Goal: Check status: Verify the current state of an ongoing process or item

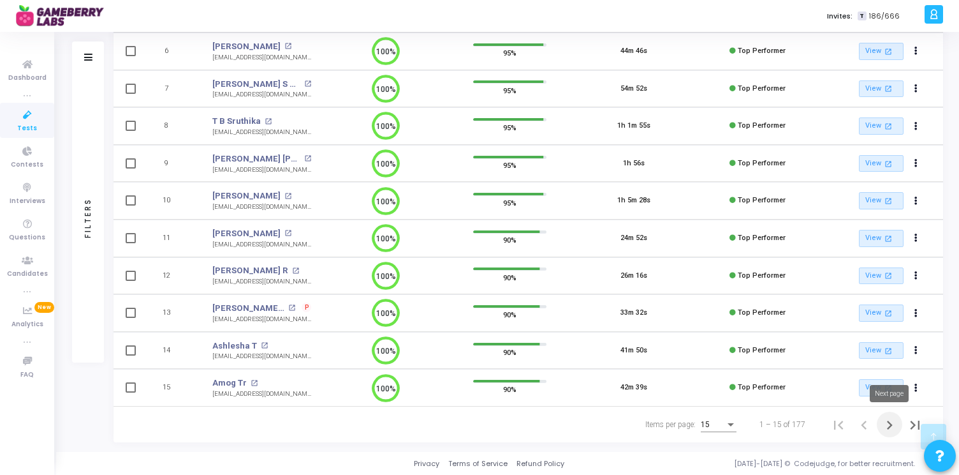
click at [890, 424] on icon "Next page" at bounding box center [890, 425] width 18 height 18
click at [887, 419] on icon "Next page" at bounding box center [890, 425] width 18 height 18
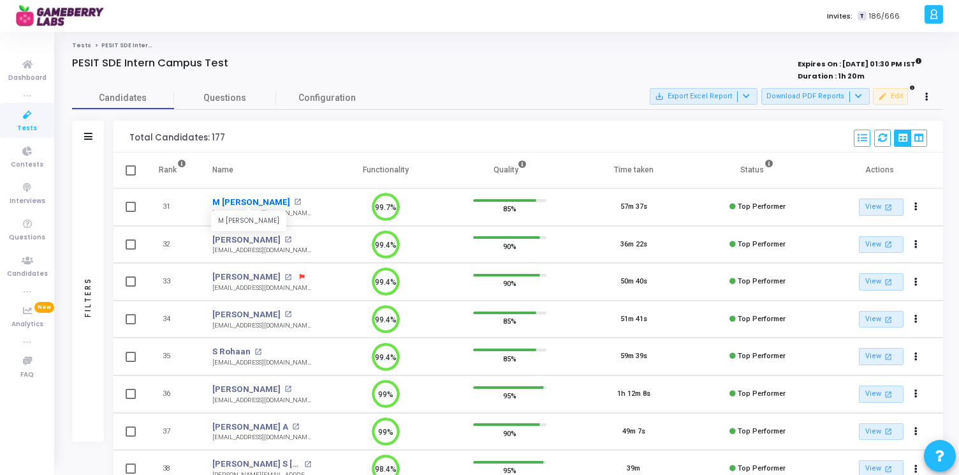
click at [267, 200] on link "M [PERSON_NAME]" at bounding box center [251, 202] width 78 height 13
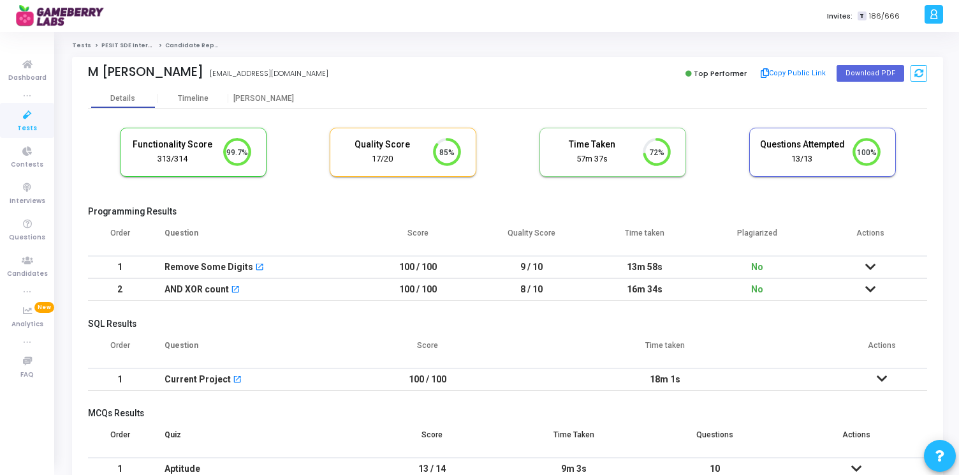
drag, startPoint x: 628, startPoint y: 264, endPoint x: 674, endPoint y: 292, distance: 53.3
click at [674, 292] on tbody "1 Remove Some Digits open_in_new 100 / 100 9 / 10 13m 58s No No submissions fou…" at bounding box center [507, 278] width 839 height 45
click at [674, 292] on td "16m 34s" at bounding box center [644, 289] width 113 height 22
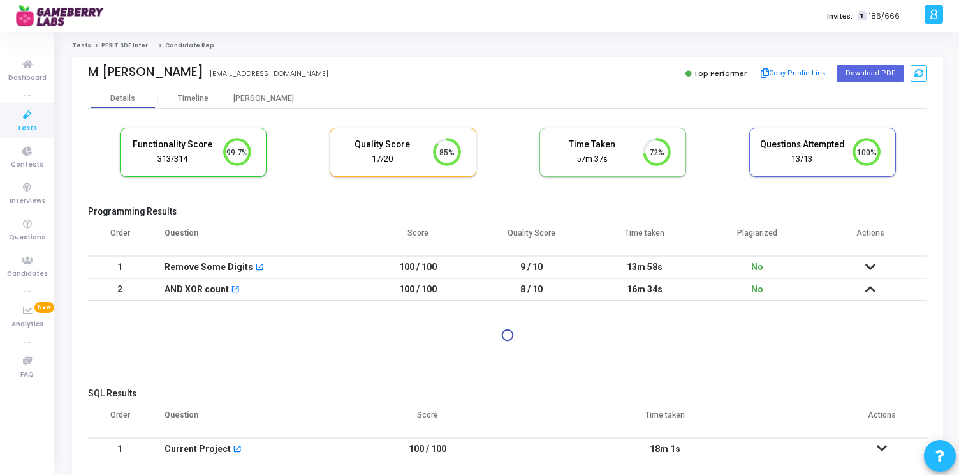
click at [871, 289] on icon at bounding box center [871, 288] width 10 height 9
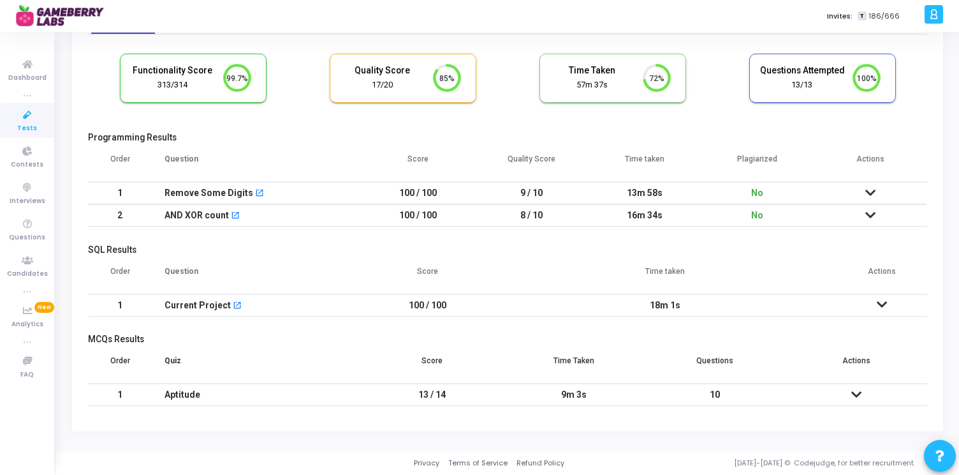
click at [862, 394] on td at bounding box center [857, 394] width 142 height 22
